Goal: Information Seeking & Learning: Learn about a topic

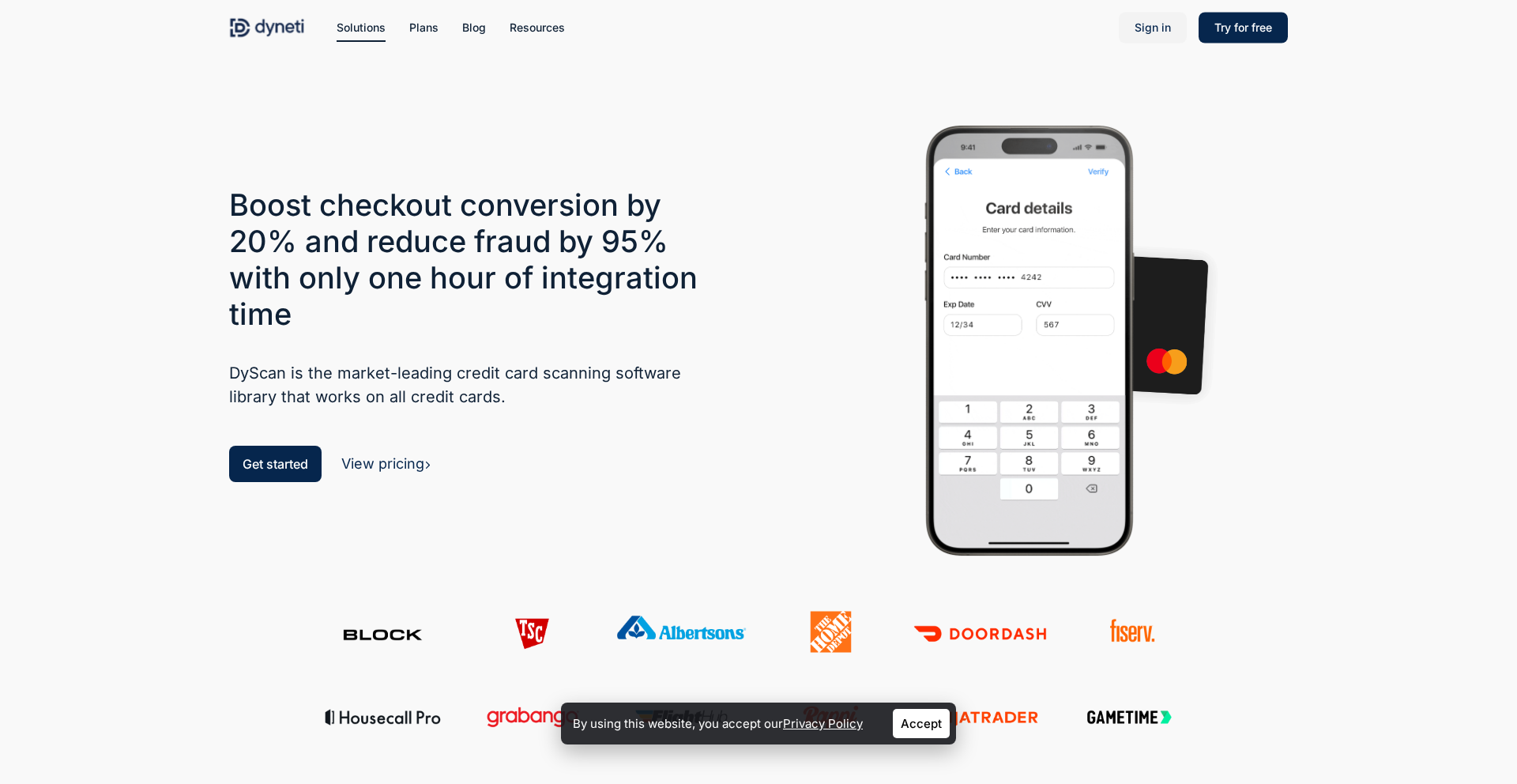
click at [1161, 28] on span "Sign in" at bounding box center [1153, 27] width 36 height 14
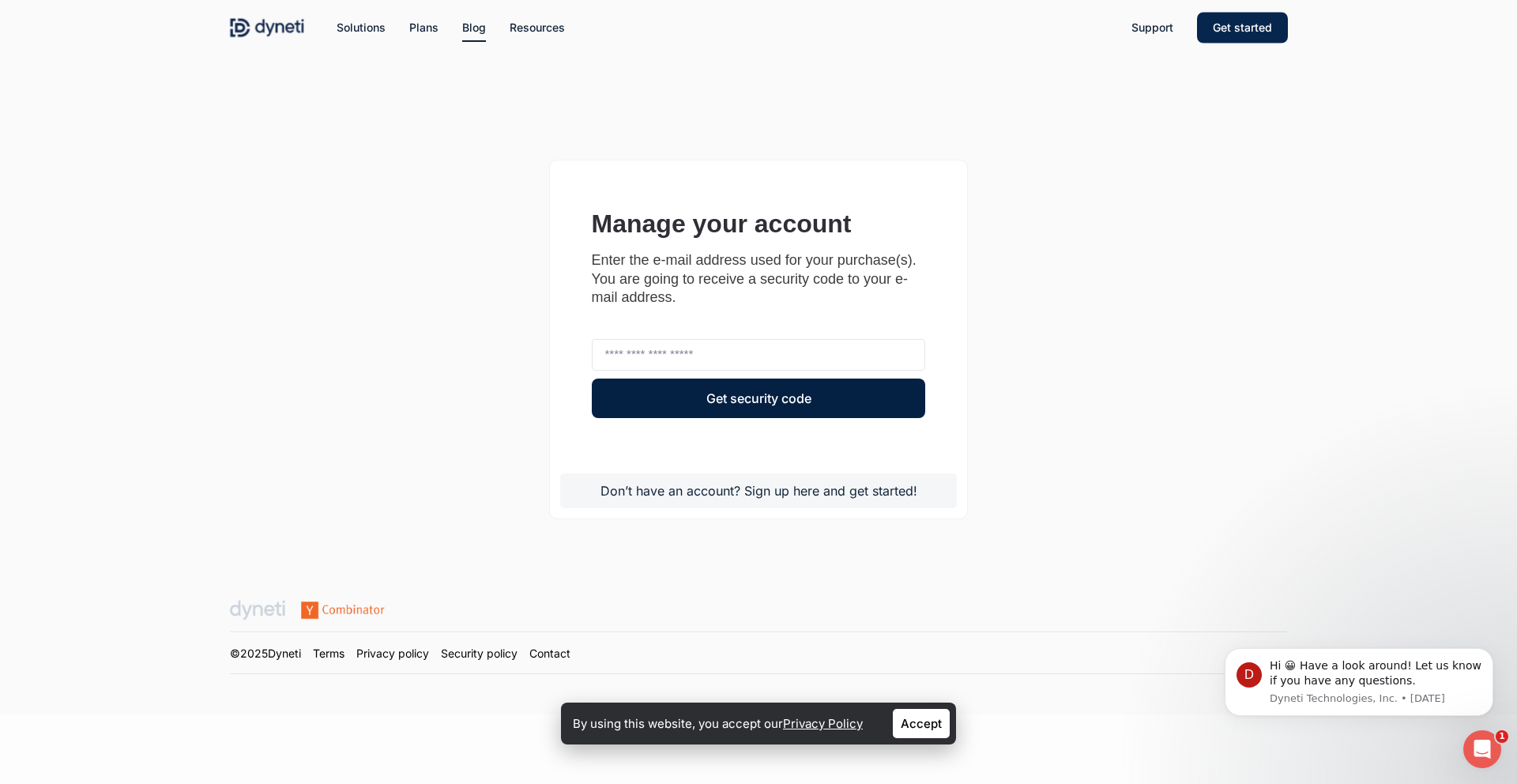
click at [475, 31] on span "Blog" at bounding box center [474, 27] width 24 height 14
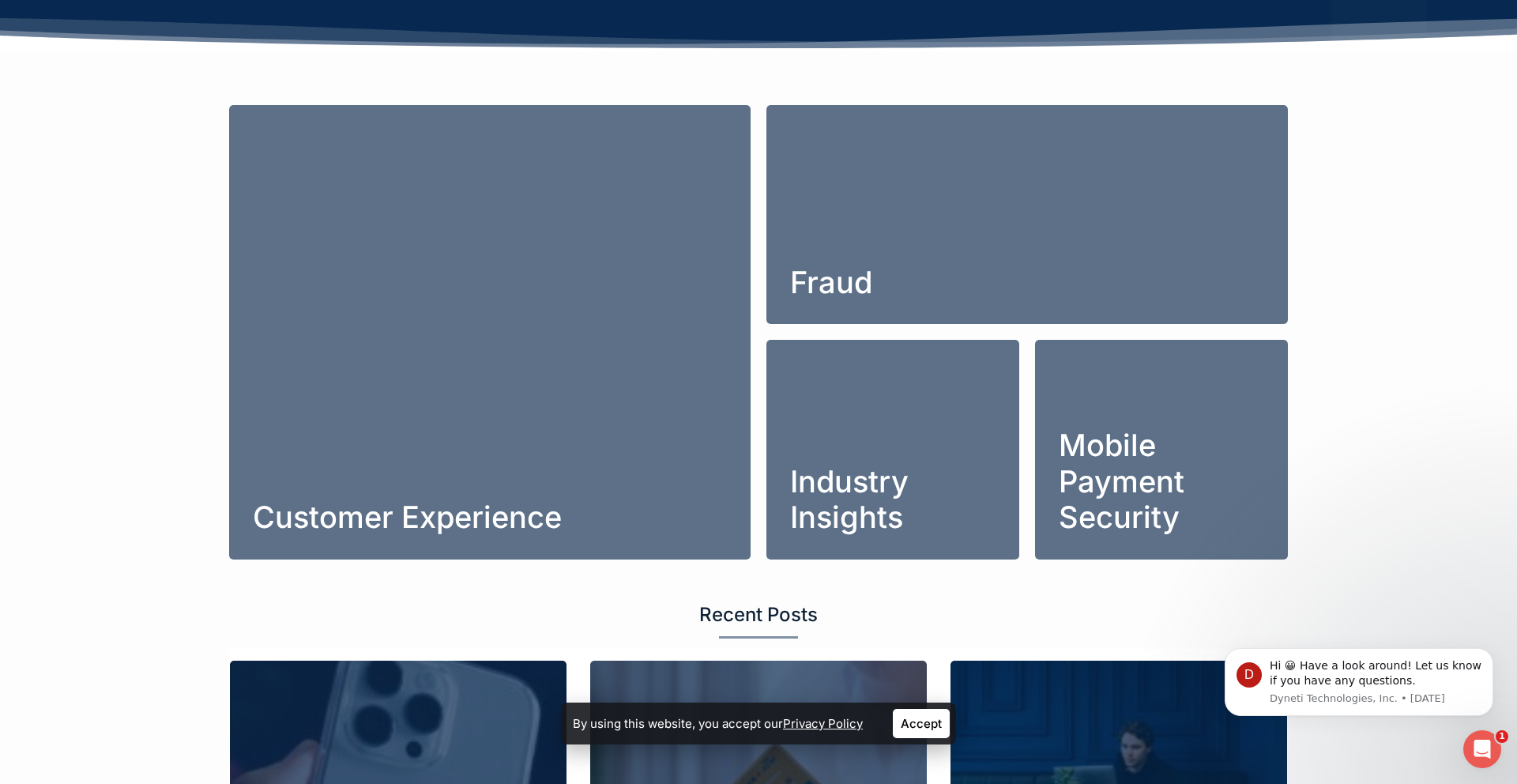
scroll to position [407, 0]
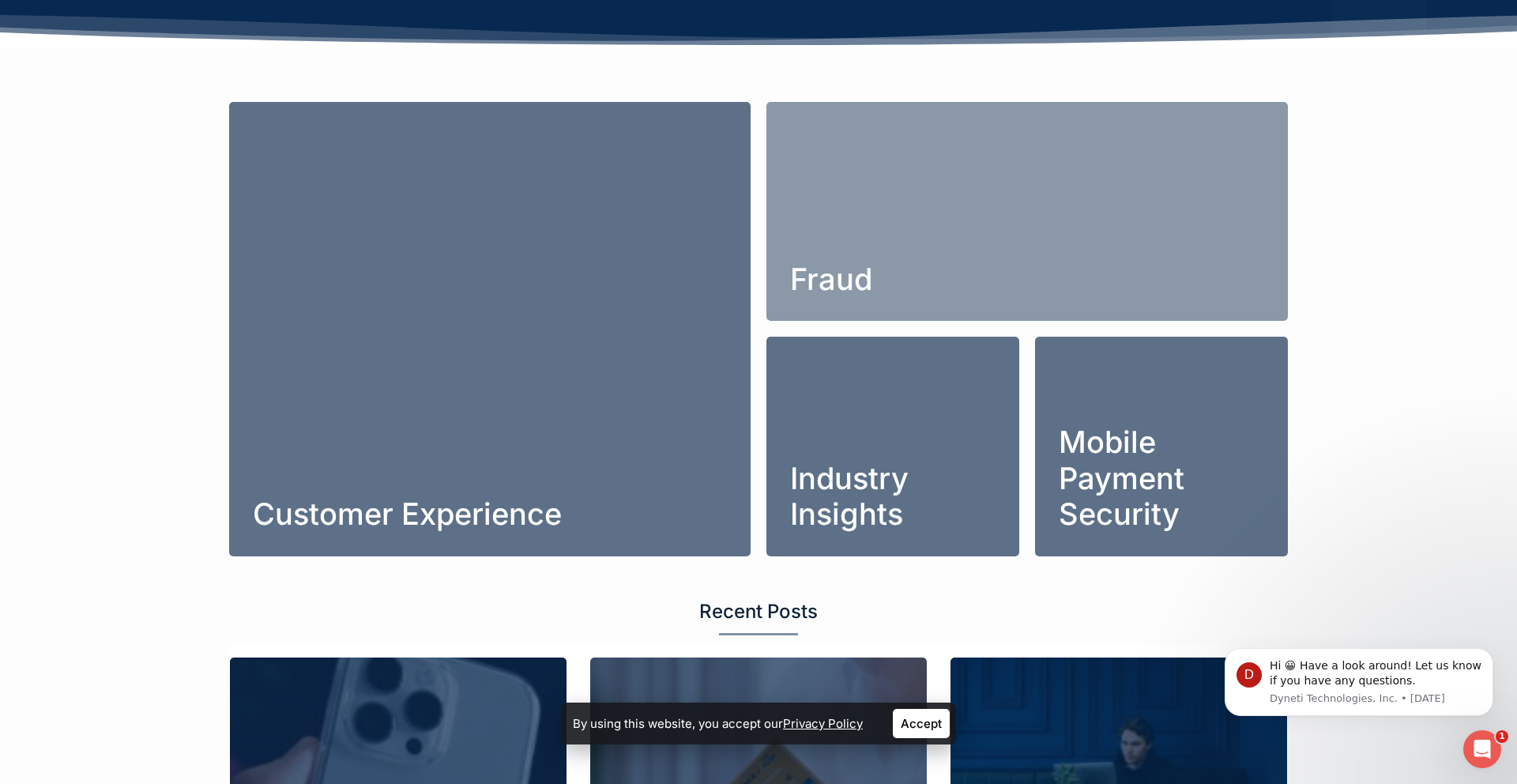
click at [868, 270] on link "Fraud" at bounding box center [1027, 211] width 521 height 220
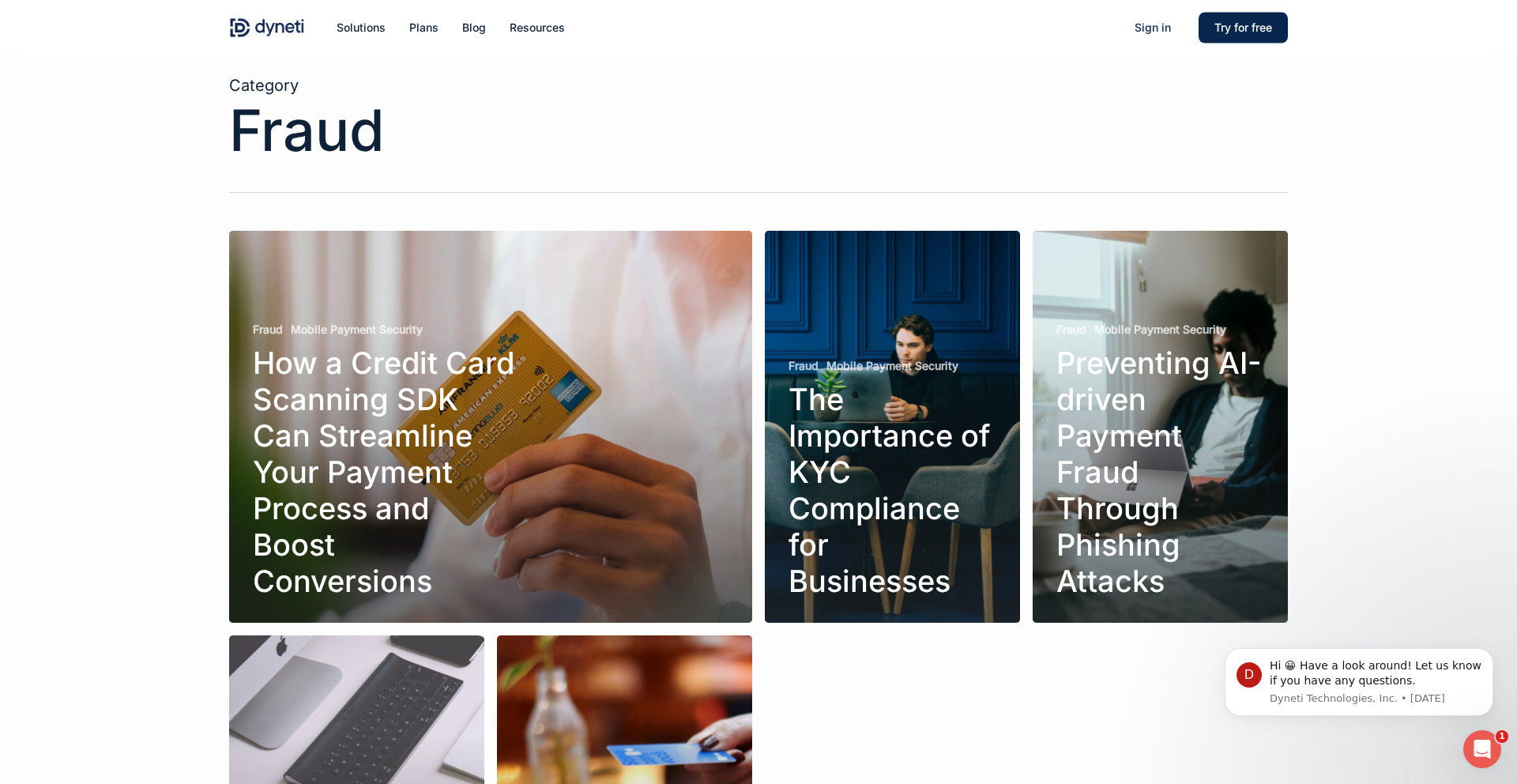
scroll to position [6, 0]
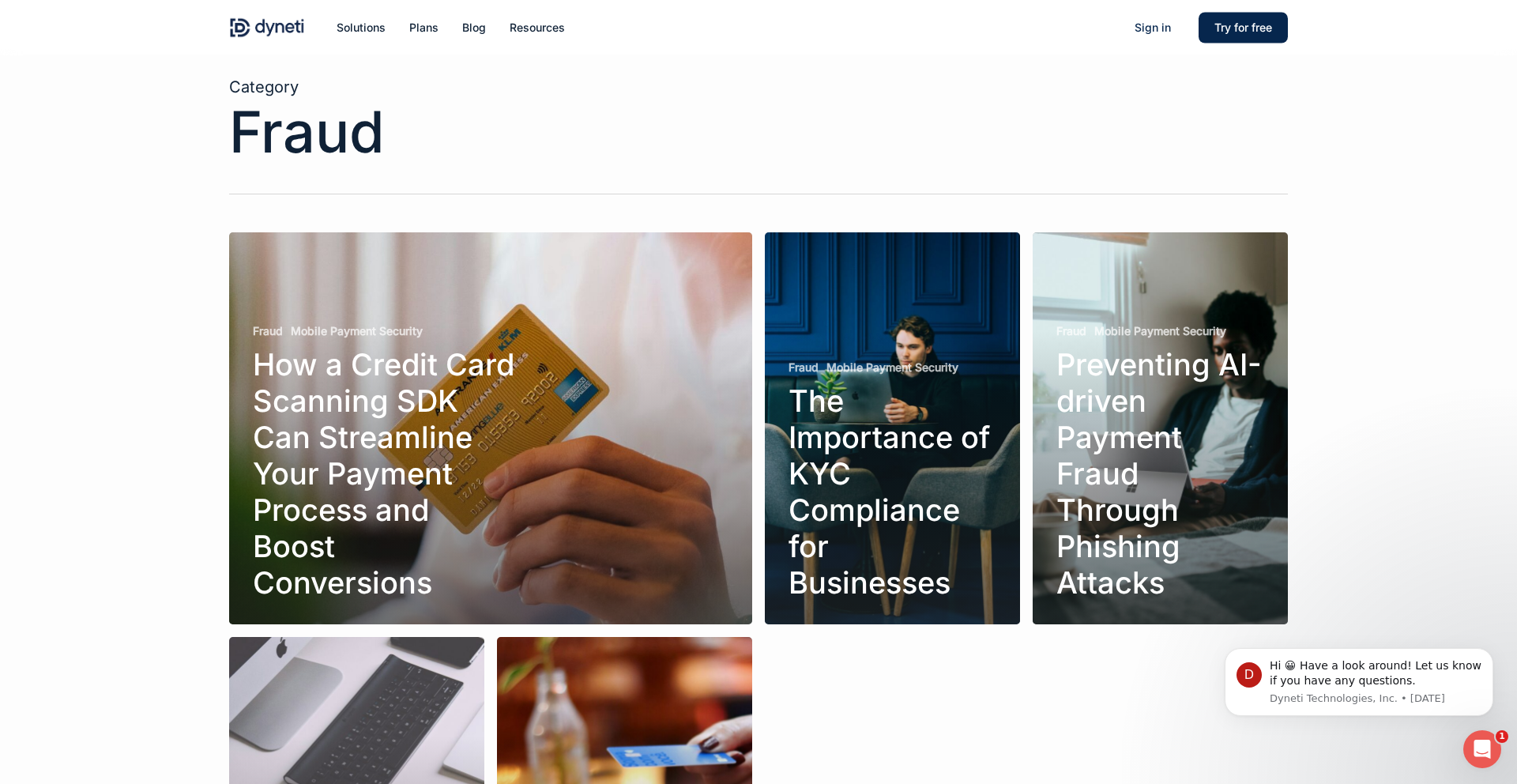
click at [632, 410] on link "How a Credit Card Scanning SDK Can Streamline Your Payment Process and Boost Co…" at bounding box center [490, 428] width 523 height 392
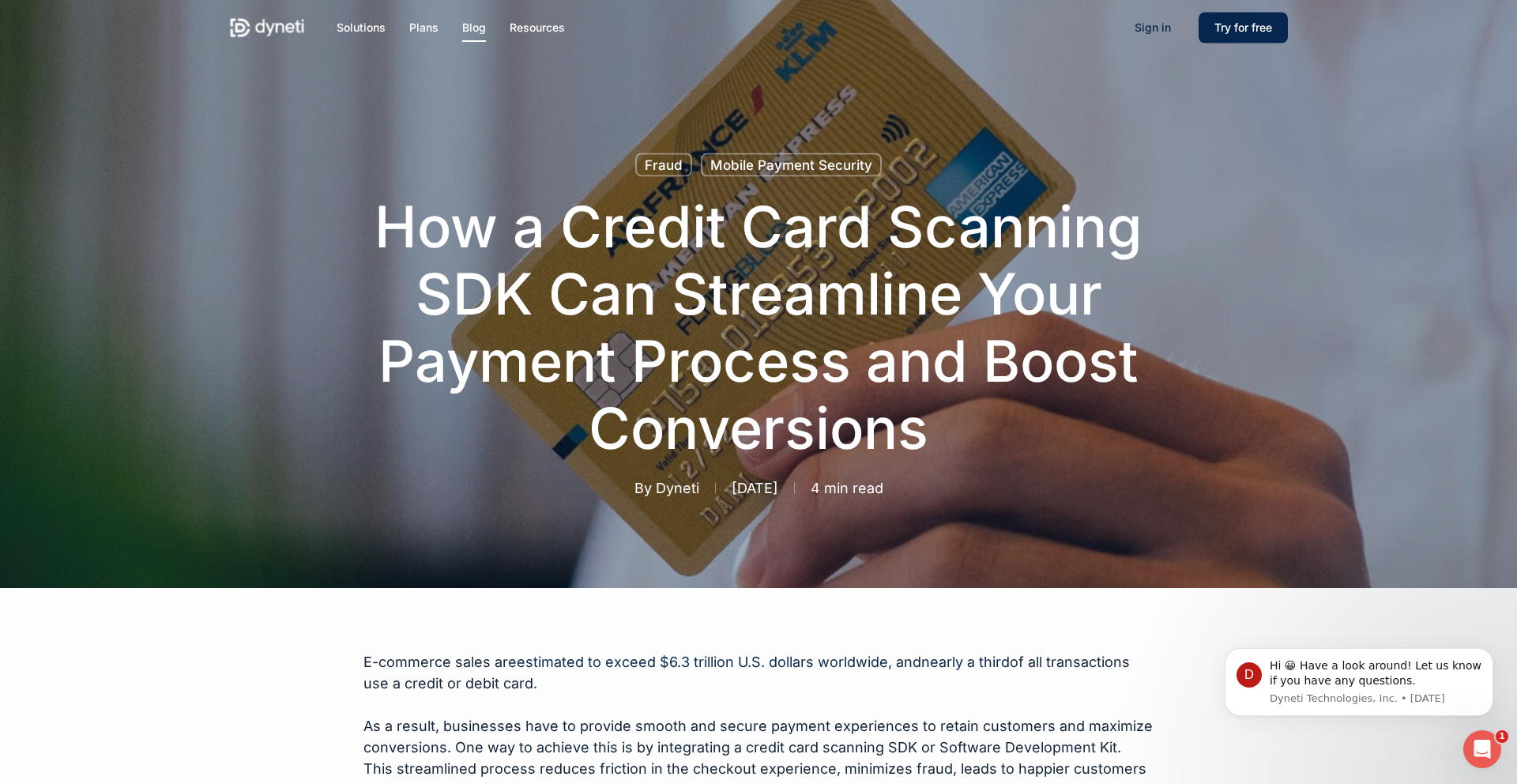
click at [477, 21] on span "Blog" at bounding box center [474, 27] width 24 height 14
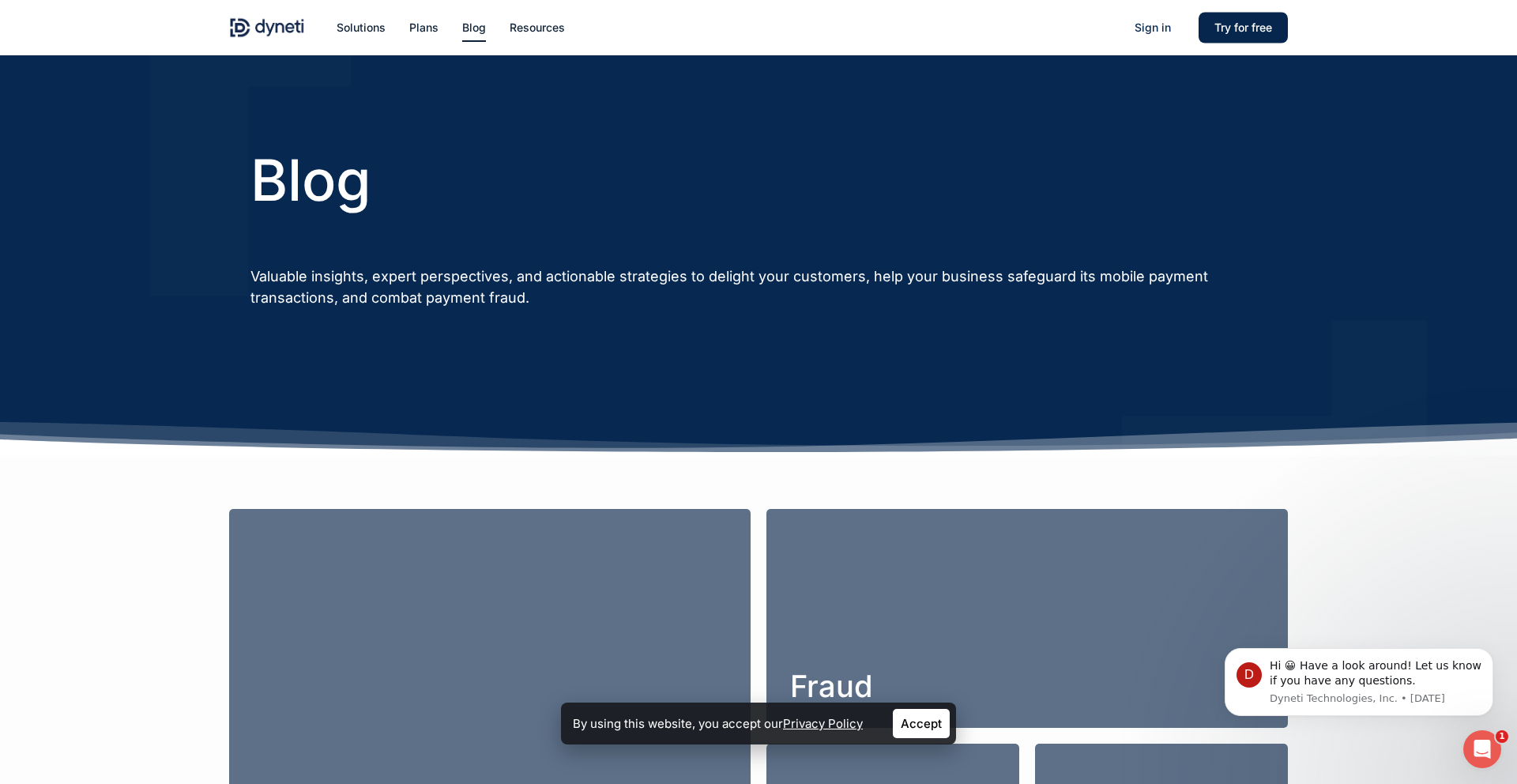
click at [924, 727] on link "Accept" at bounding box center [921, 723] width 57 height 29
